Goal: Check status: Check status

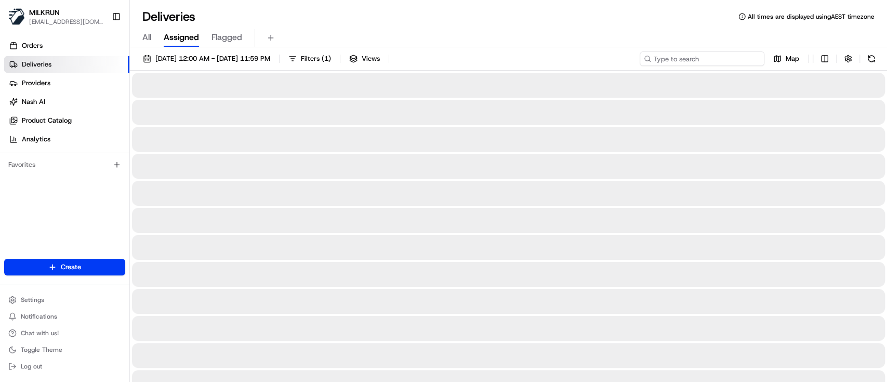
click at [709, 52] on input at bounding box center [702, 58] width 125 height 15
paste input "91e65a24-c473-42ed-8089-f6e4af94f99d"
type input "91e65a24-c473-42ed-8089-f6e4af94f99d"
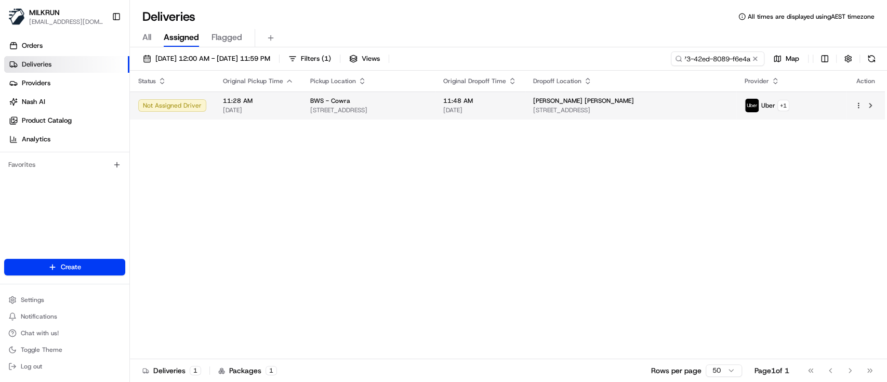
click at [427, 102] on div "BWS - Cowra" at bounding box center [368, 101] width 116 height 8
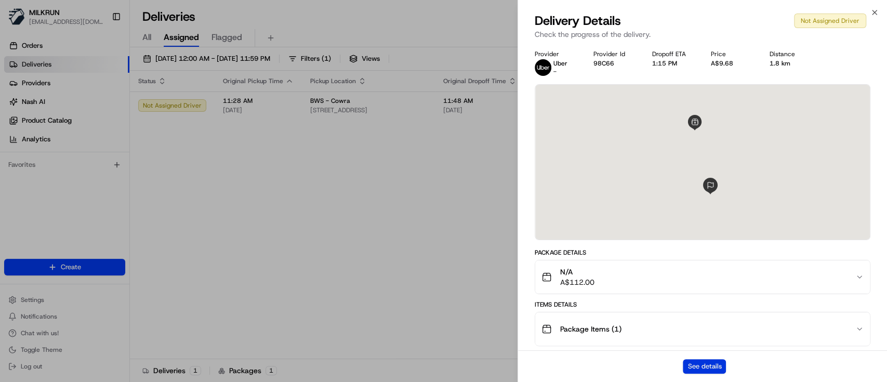
click at [695, 365] on button "See details" at bounding box center [704, 366] width 43 height 15
